Goal: Communication & Community: Share content

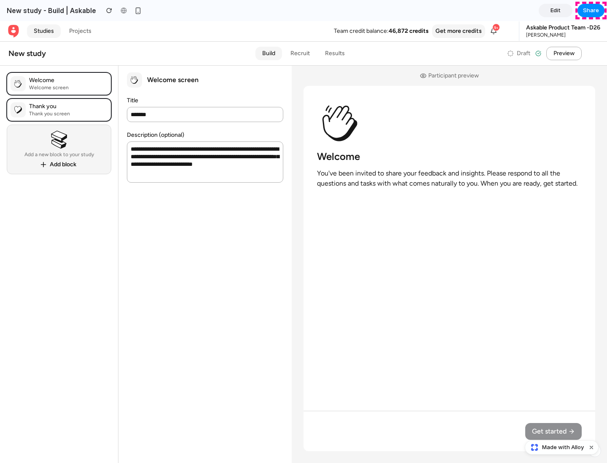
click at [591, 11] on span "Share" at bounding box center [591, 10] width 16 height 8
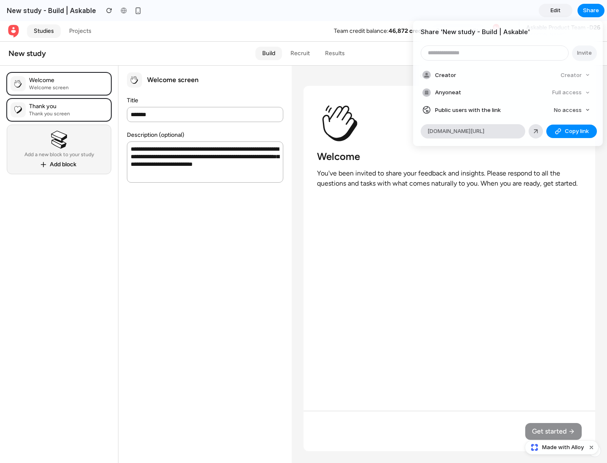
click at [571, 131] on span "Copy link" at bounding box center [577, 131] width 24 height 8
click at [562, 448] on div "Share ' New study - Build | Askable ' Invite Creator Creator Anyone at Full acc…" at bounding box center [303, 231] width 607 height 463
